Goal: Task Accomplishment & Management: Use online tool/utility

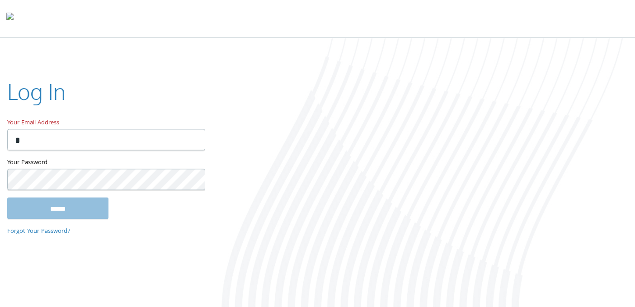
type input "**********"
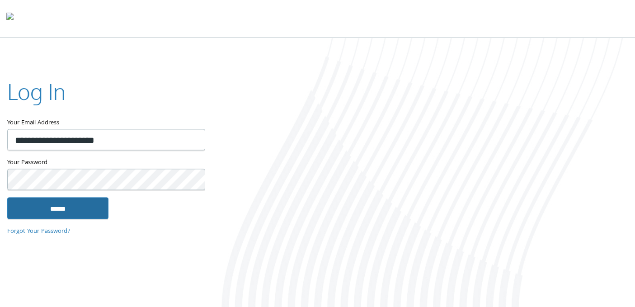
click at [56, 210] on input "******" at bounding box center [57, 208] width 101 height 22
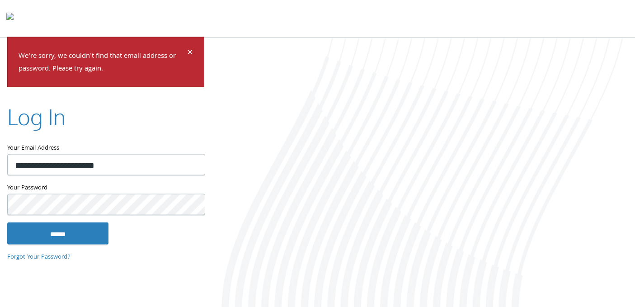
click at [188, 51] on span "×" at bounding box center [190, 53] width 6 height 18
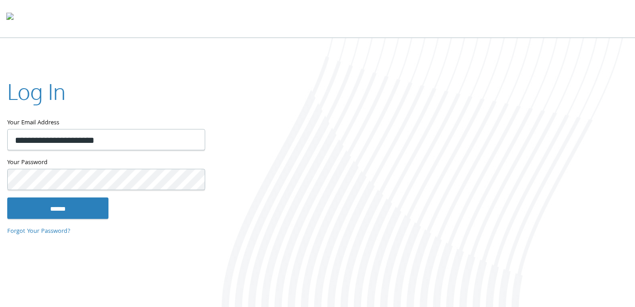
click at [14, 18] on img at bounding box center [9, 18] width 7 height 18
